Goal: Task Accomplishment & Management: Manage account settings

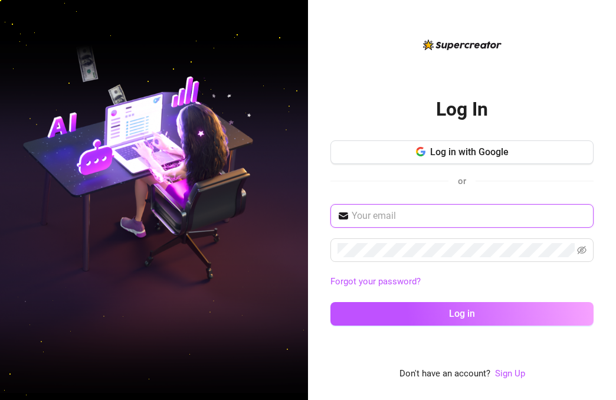
paste input "[EMAIL_ADDRESS][DOMAIN_NAME]"
type input "[EMAIL_ADDRESS][DOMAIN_NAME]"
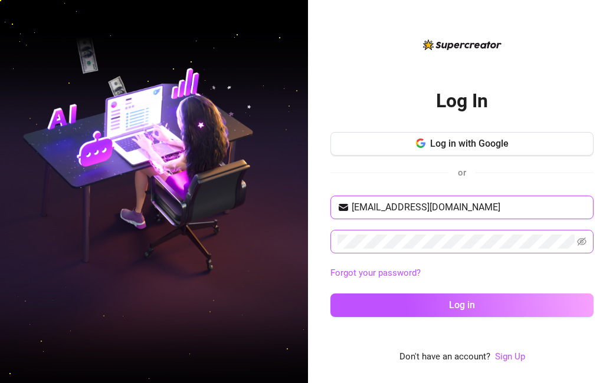
type input "[EMAIL_ADDRESS][DOMAIN_NAME]"
click at [484, 252] on span at bounding box center [461, 242] width 263 height 24
click at [462, 305] on button "Log in" at bounding box center [461, 306] width 263 height 24
